Goal: Navigation & Orientation: Find specific page/section

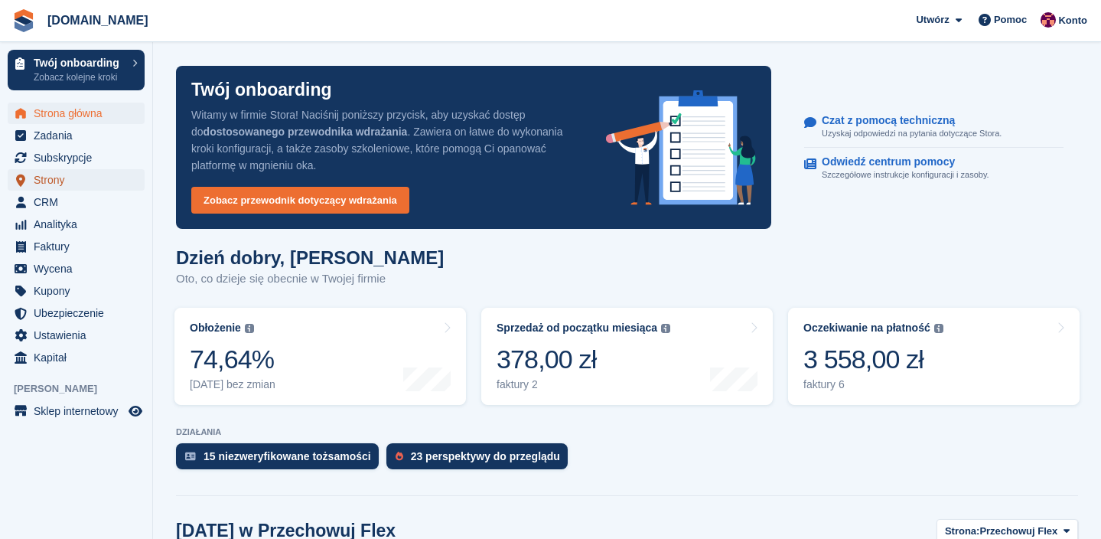
click at [70, 171] on span "Strony" at bounding box center [80, 179] width 92 height 21
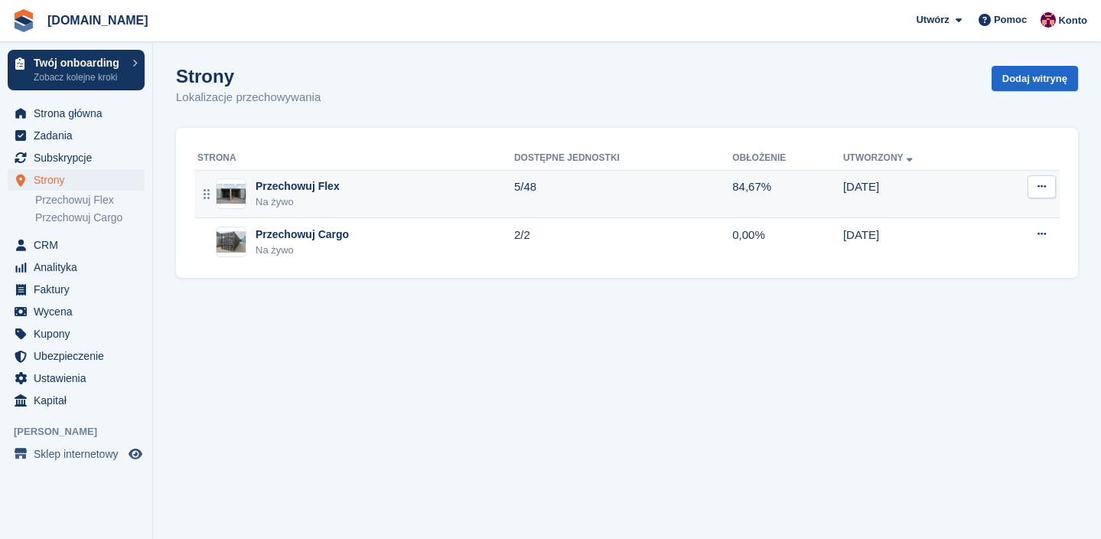
click at [304, 191] on div "Przechowuj Flex" at bounding box center [298, 186] width 84 height 16
